Goal: Task Accomplishment & Management: Manage account settings

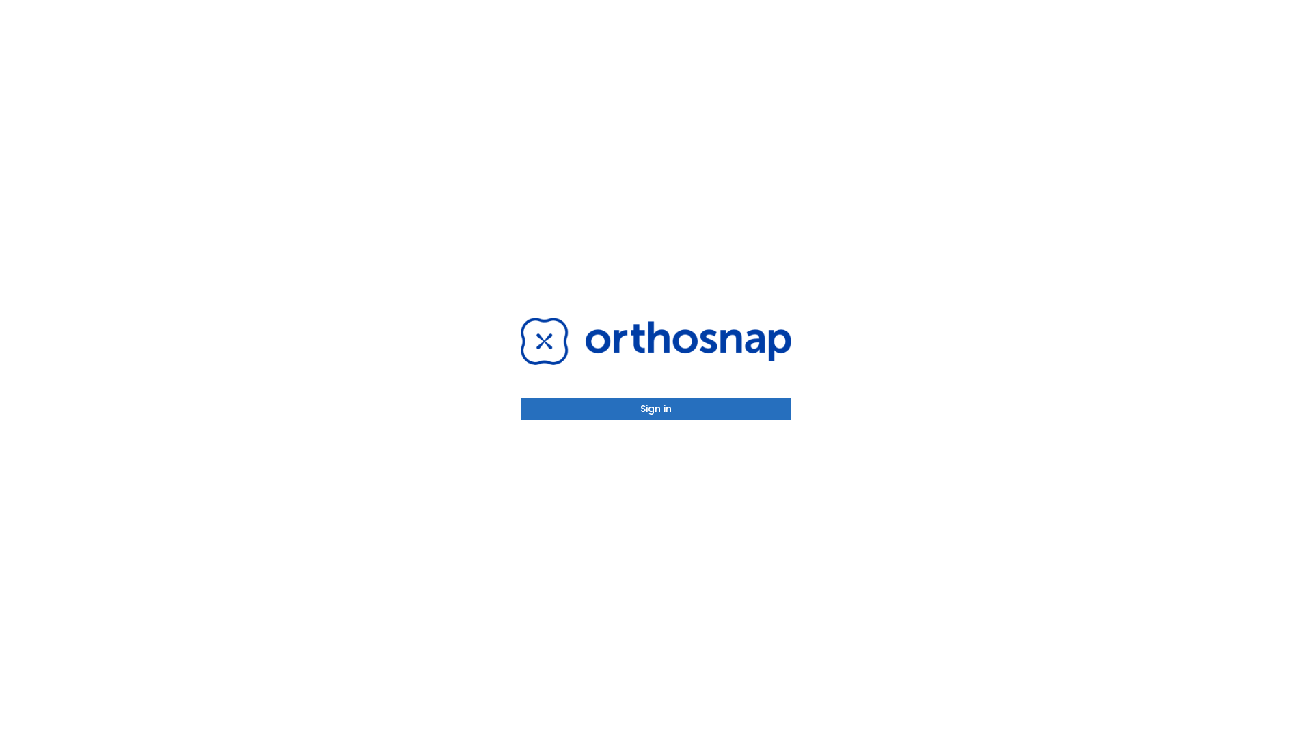
click at [656, 409] on button "Sign in" at bounding box center [656, 409] width 271 height 23
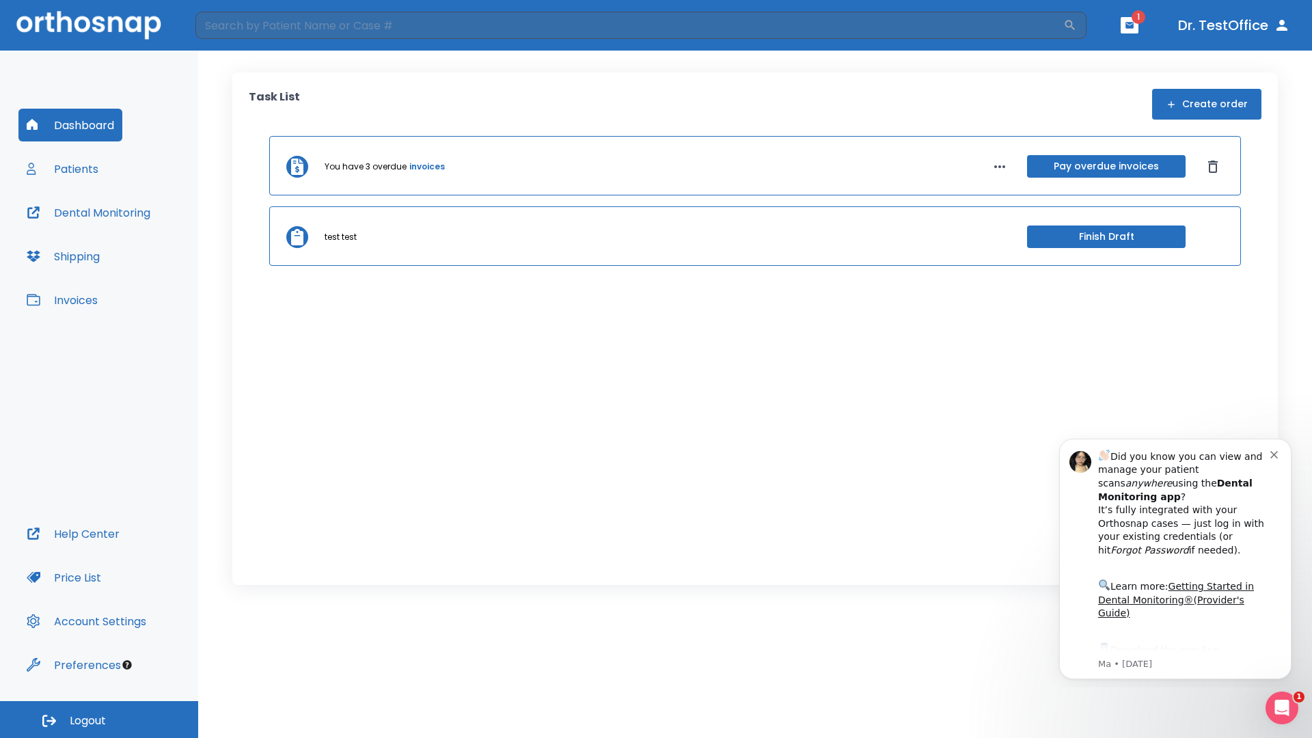
click at [99, 720] on span "Logout" at bounding box center [88, 721] width 36 height 15
